Goal: Task Accomplishment & Management: Manage account settings

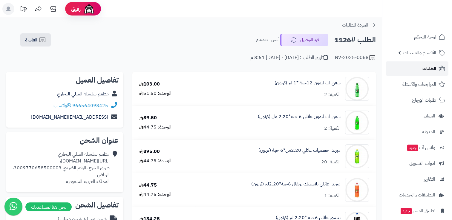
click at [407, 66] on link "الطلبات" at bounding box center [416, 68] width 63 height 14
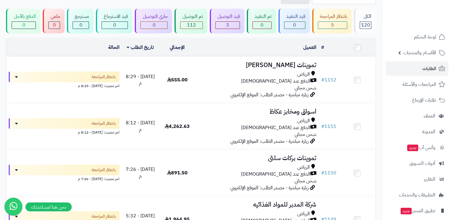
scroll to position [24, 0]
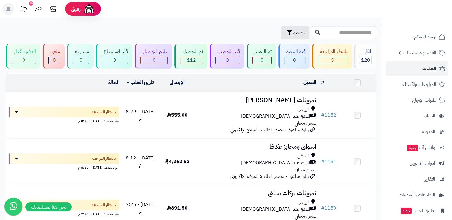
scroll to position [12, 0]
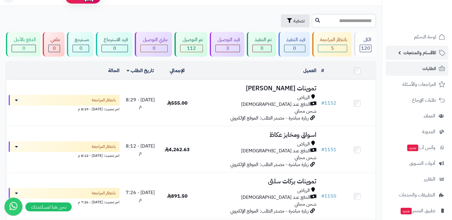
click at [420, 53] on span "الأقسام والمنتجات" at bounding box center [419, 53] width 33 height 8
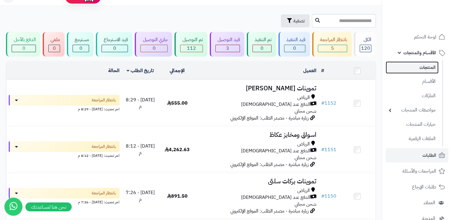
click at [420, 68] on link "المنتجات" at bounding box center [411, 67] width 53 height 12
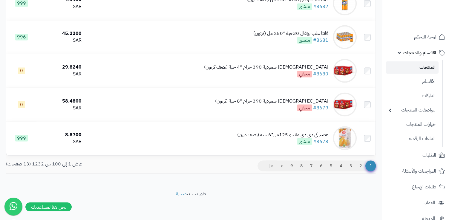
scroll to position [3317, 0]
click at [361, 167] on link "2" at bounding box center [360, 166] width 10 height 11
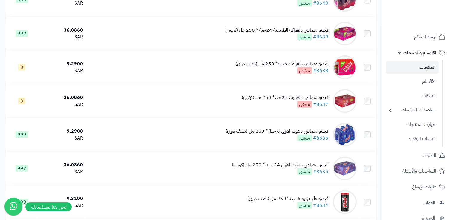
scroll to position [1349, 0]
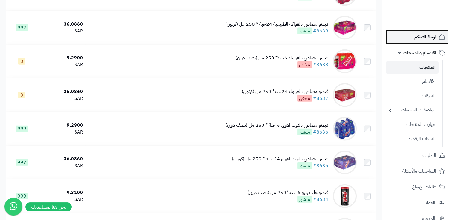
click at [431, 40] on span "لوحة التحكم" at bounding box center [425, 37] width 22 height 8
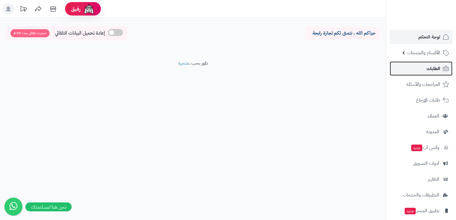
click at [430, 70] on span "الطلبات" at bounding box center [433, 68] width 14 height 8
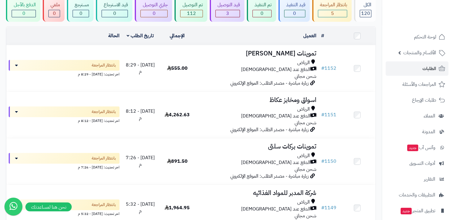
scroll to position [48, 0]
